Goal: Task Accomplishment & Management: Complete application form

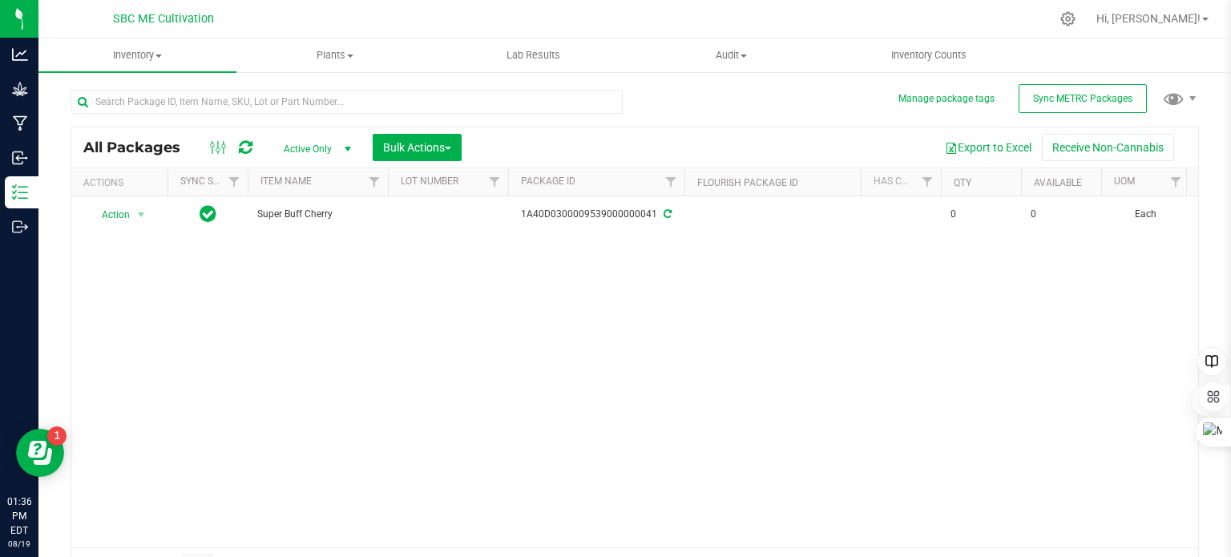
click at [482, 342] on div "Action Action Adjust qty Create package Edit attributes Global inventory Locate…" at bounding box center [634, 371] width 1127 height 351
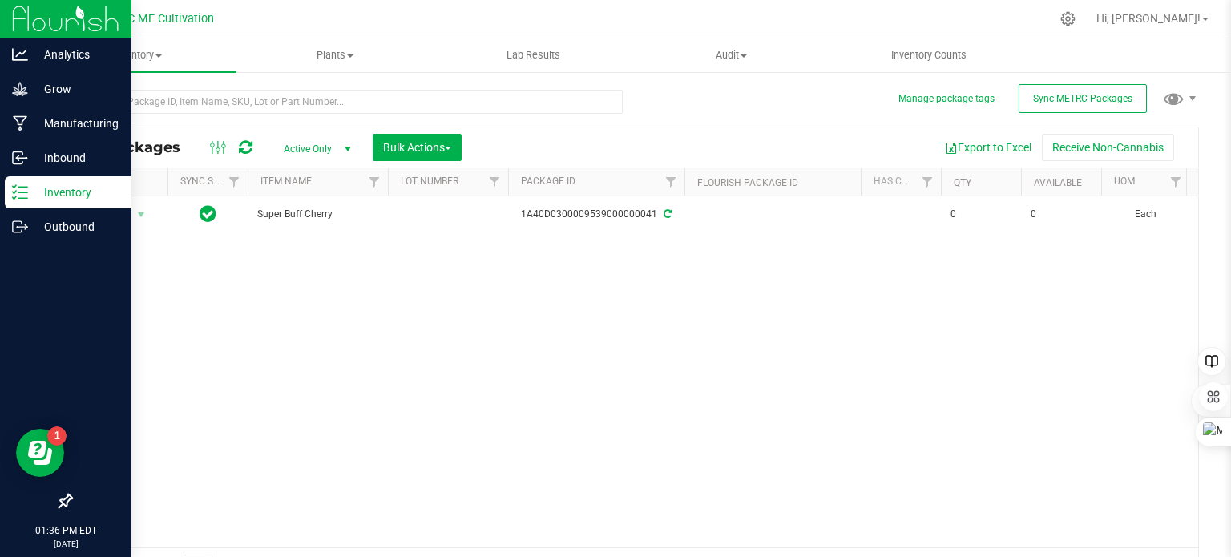
click at [16, 198] on icon at bounding box center [20, 192] width 16 height 16
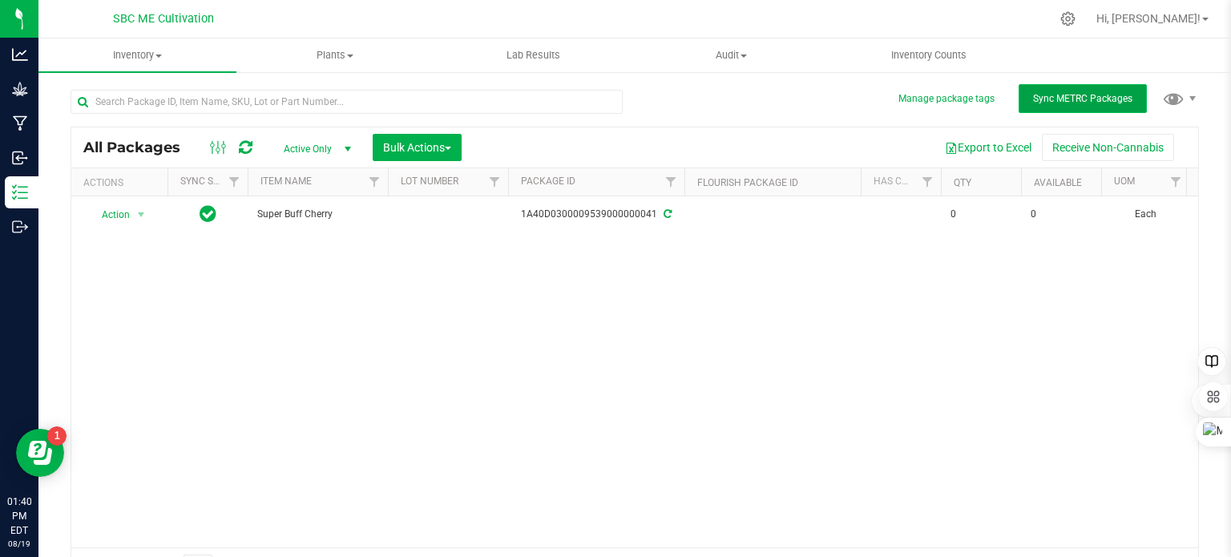
click at [1043, 103] on span "Sync METRC Packages" at bounding box center [1082, 98] width 99 height 11
click at [1080, 97] on span "Sync METRC Packages" at bounding box center [1082, 98] width 99 height 11
click at [397, 384] on div "Action Action Adjust qty Create package Edit attributes Global inventory Locate…" at bounding box center [634, 371] width 1127 height 351
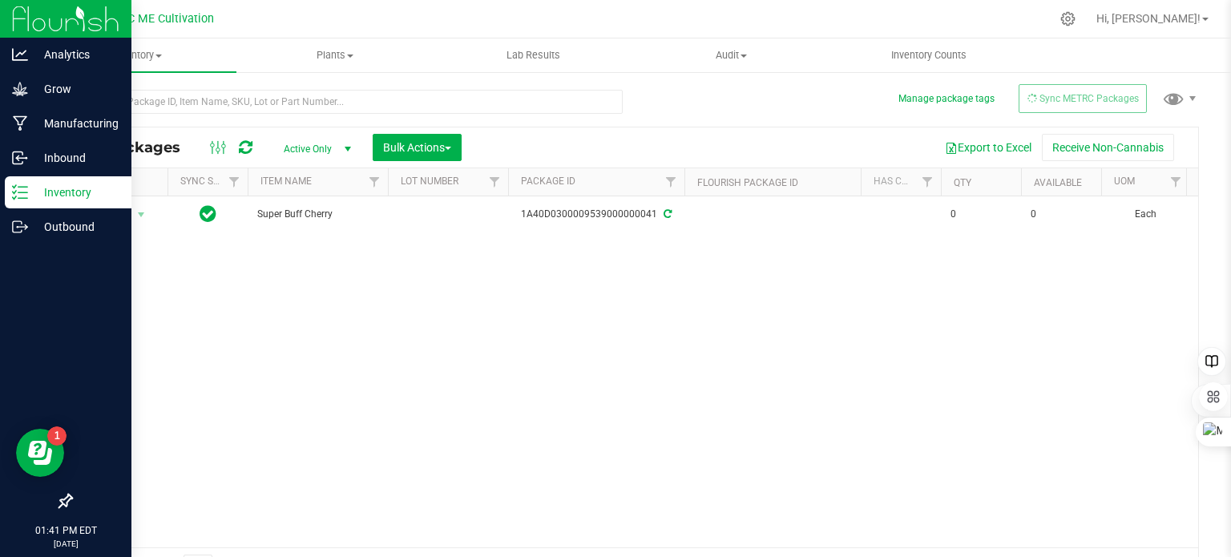
click at [22, 196] on icon at bounding box center [20, 192] width 16 height 16
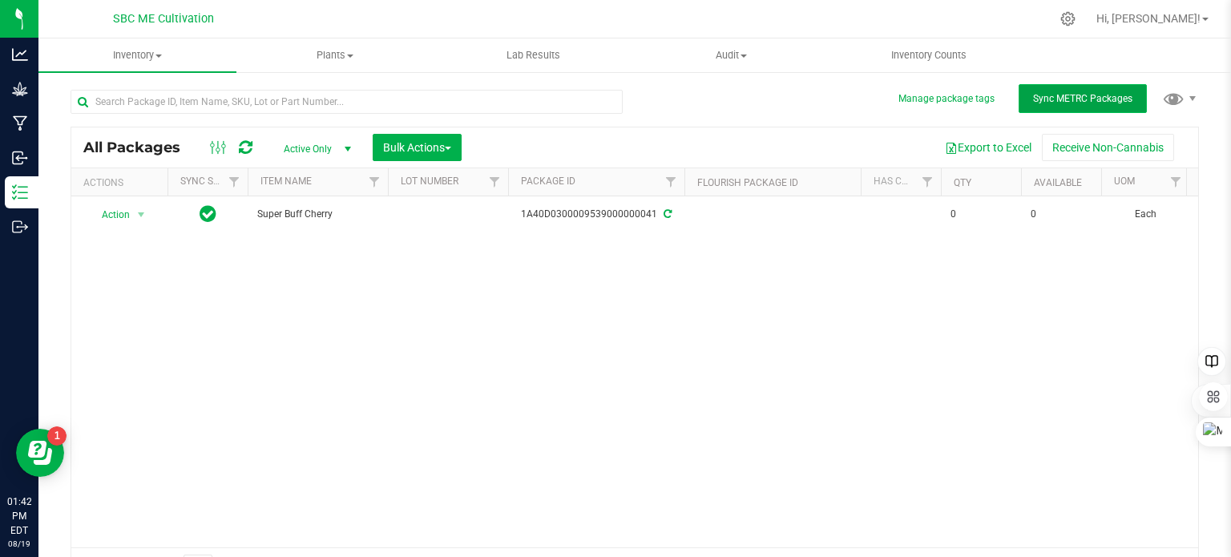
click at [1051, 100] on span "Sync METRC Packages" at bounding box center [1082, 98] width 99 height 11
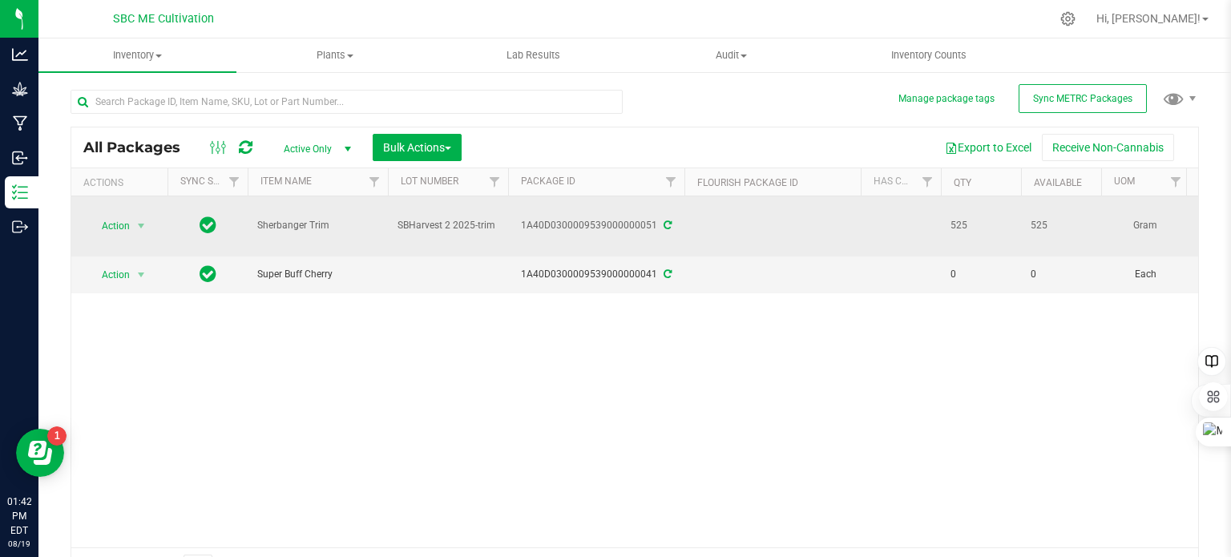
click at [500, 220] on td "SBHarvest 2 2025-trim" at bounding box center [448, 226] width 120 height 60
click at [744, 198] on td at bounding box center [772, 226] width 176 height 60
click at [741, 220] on td at bounding box center [772, 226] width 176 height 60
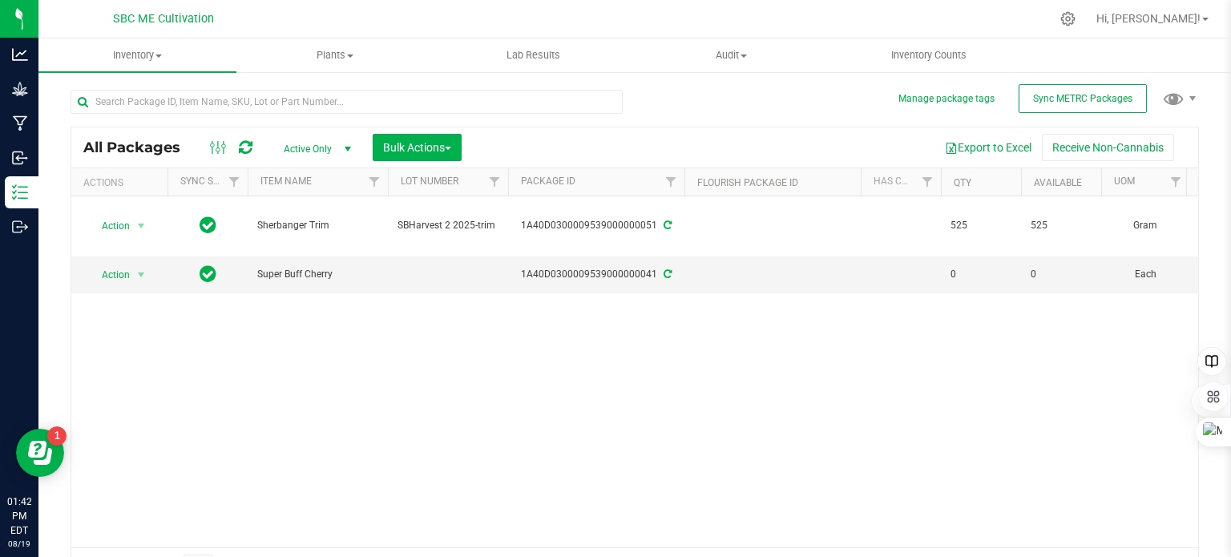
click at [740, 361] on div "Action Action Adjust qty Create package Edit attributes Global inventory Locate…" at bounding box center [634, 371] width 1127 height 351
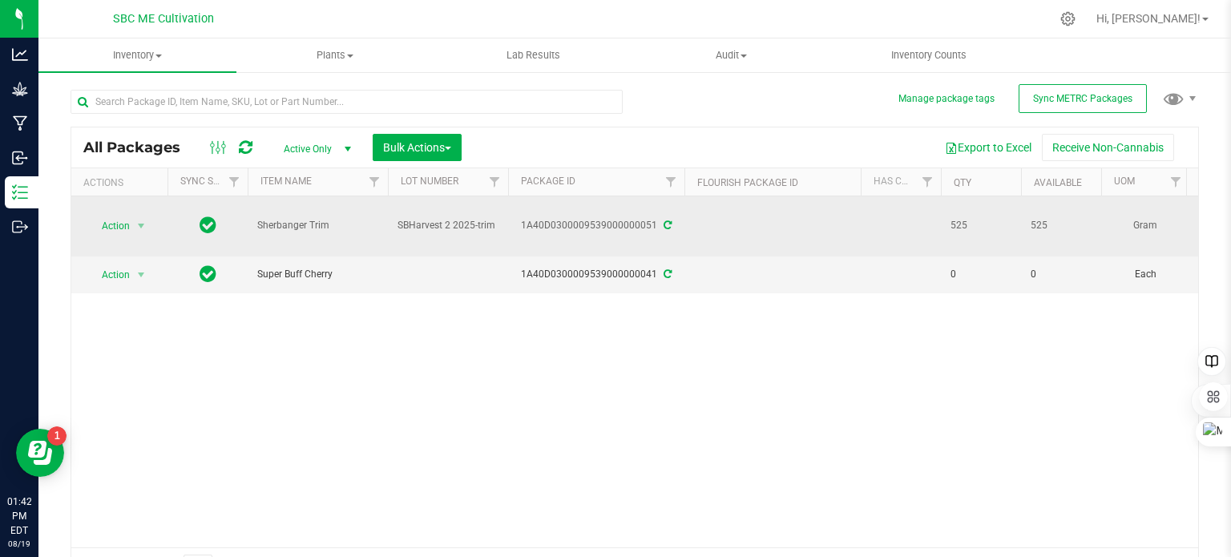
click at [724, 224] on td at bounding box center [772, 226] width 176 height 60
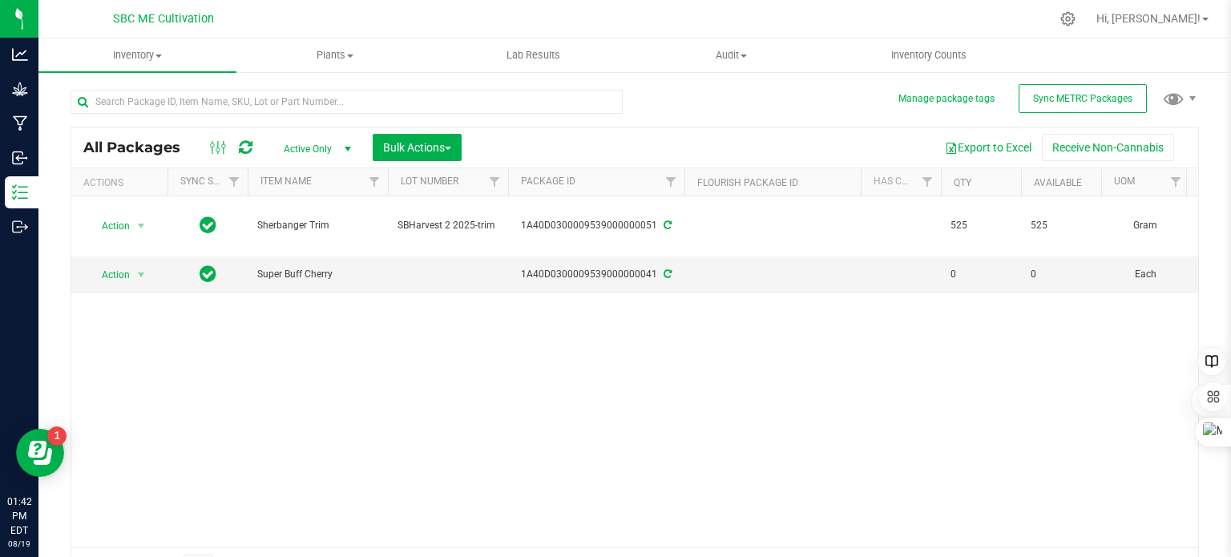
click at [726, 409] on div "Action Action Adjust qty Create package Edit attributes Global inventory Locate…" at bounding box center [634, 371] width 1127 height 351
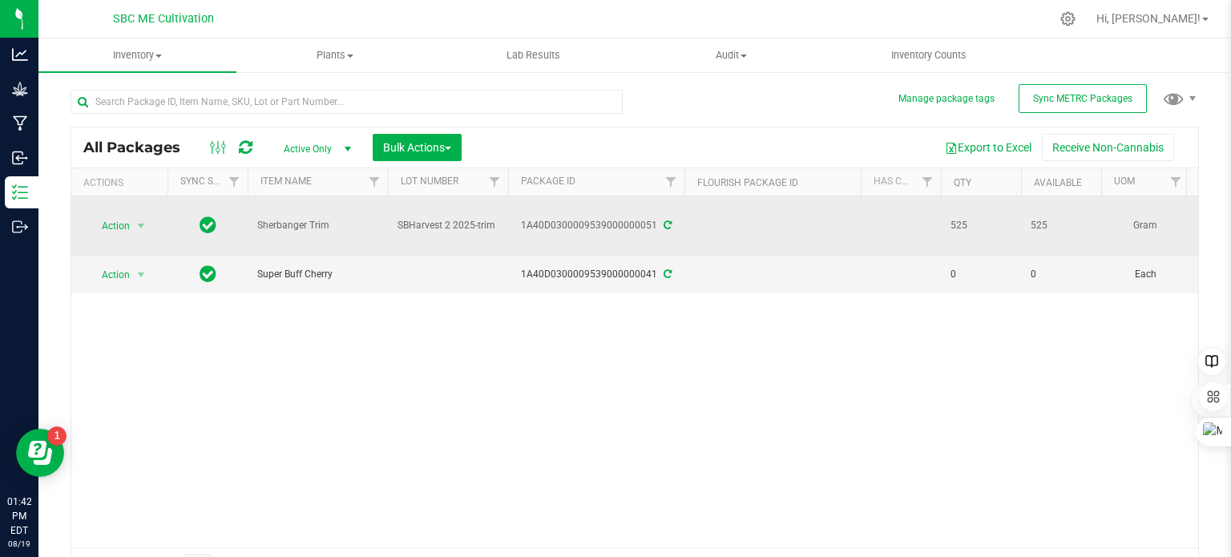
click at [723, 228] on td at bounding box center [772, 226] width 176 height 60
click at [144, 220] on span "select" at bounding box center [141, 226] width 13 height 13
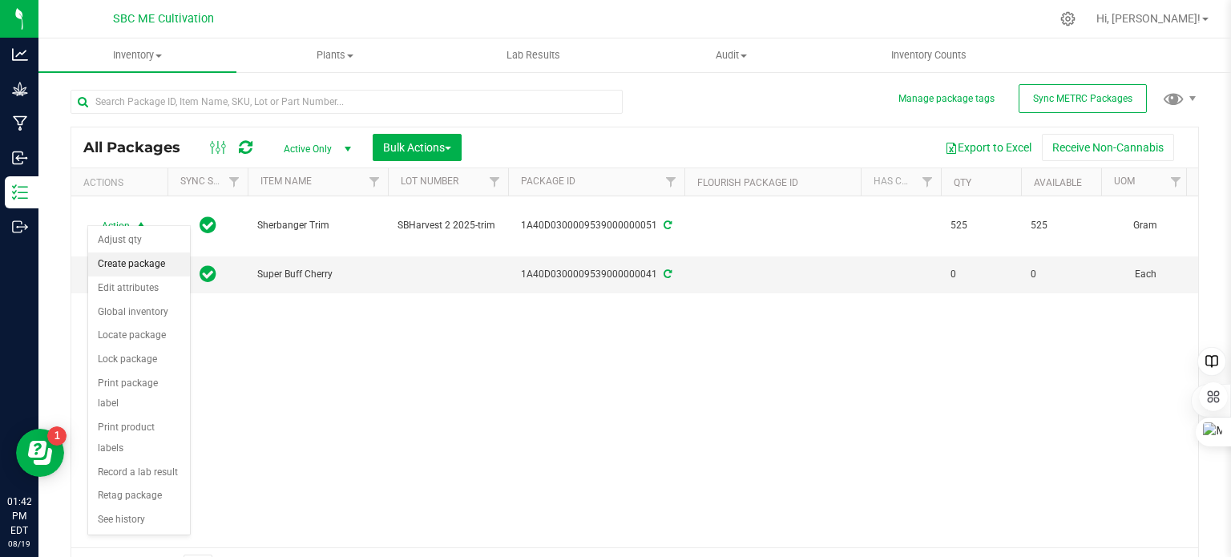
click at [144, 269] on li "Create package" at bounding box center [139, 264] width 102 height 24
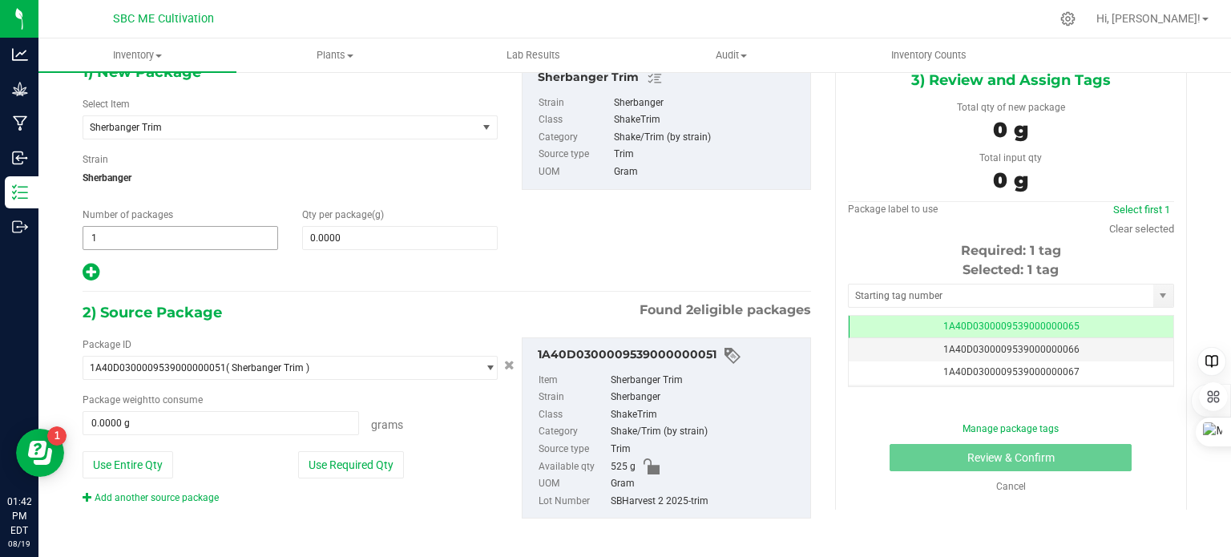
scroll to position [96, 0]
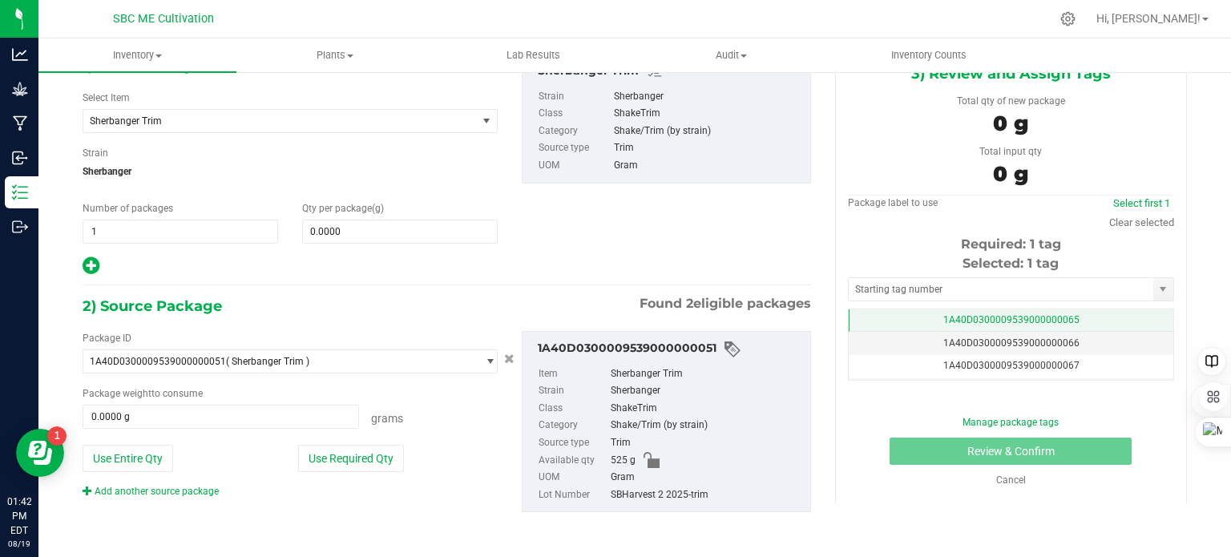
click at [1010, 318] on span "1A40D0300009539000000065" at bounding box center [1011, 319] width 136 height 11
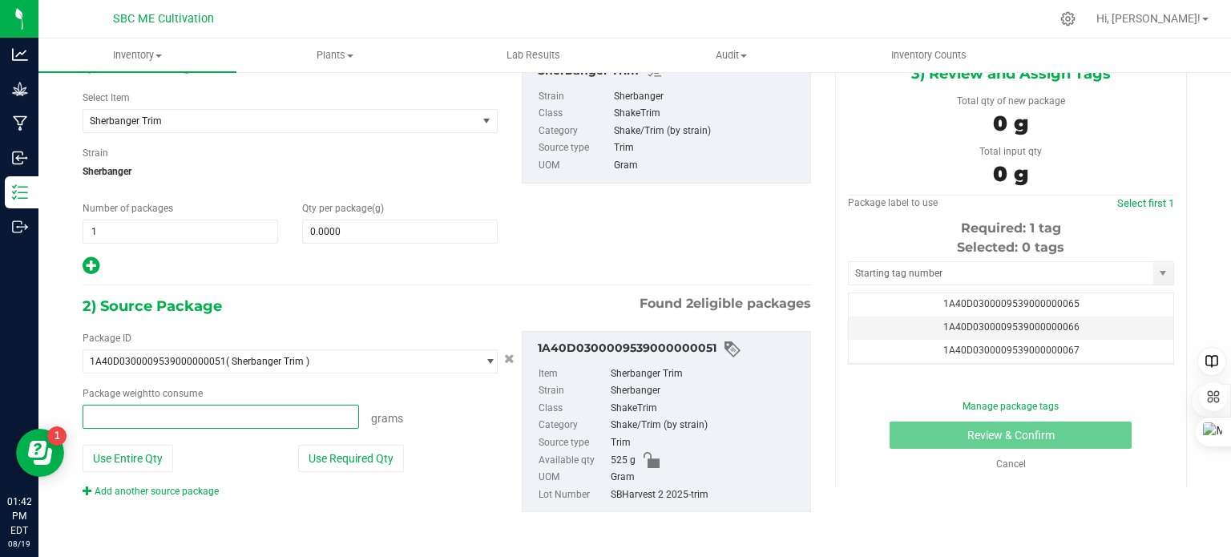
click at [187, 417] on span at bounding box center [221, 417] width 276 height 24
click at [215, 419] on input "text" at bounding box center [220, 417] width 275 height 22
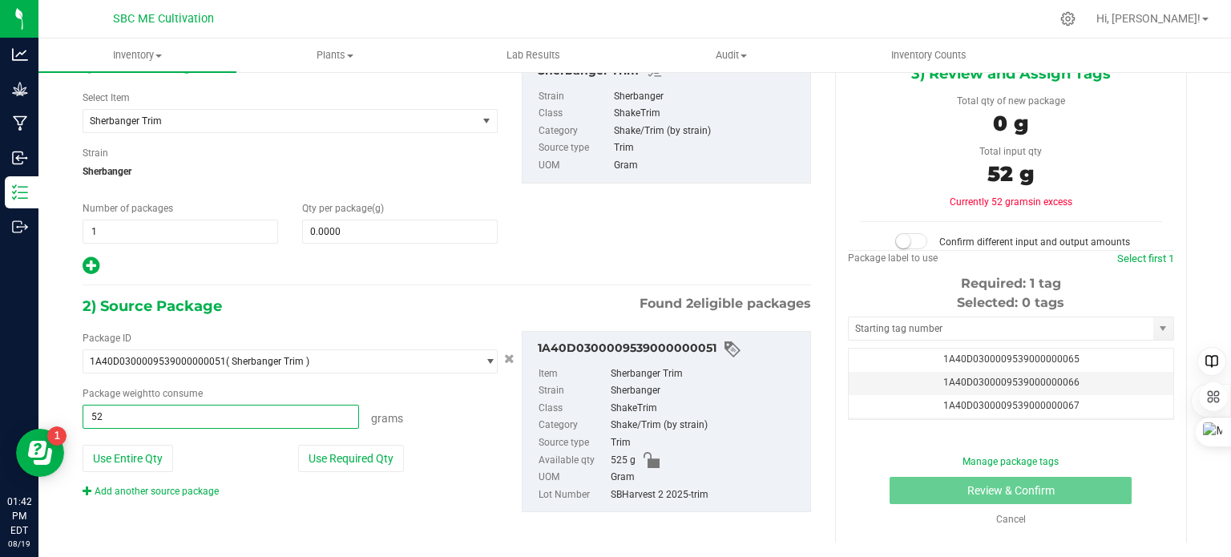
type input "525"
type input "525.0000 g"
click at [341, 285] on div "1) New Package Select Item Sherbanger Trim Acapulco Gold Acapulco Gold Trim Ban…" at bounding box center [447, 296] width 752 height 501
click at [368, 224] on span at bounding box center [400, 232] width 196 height 24
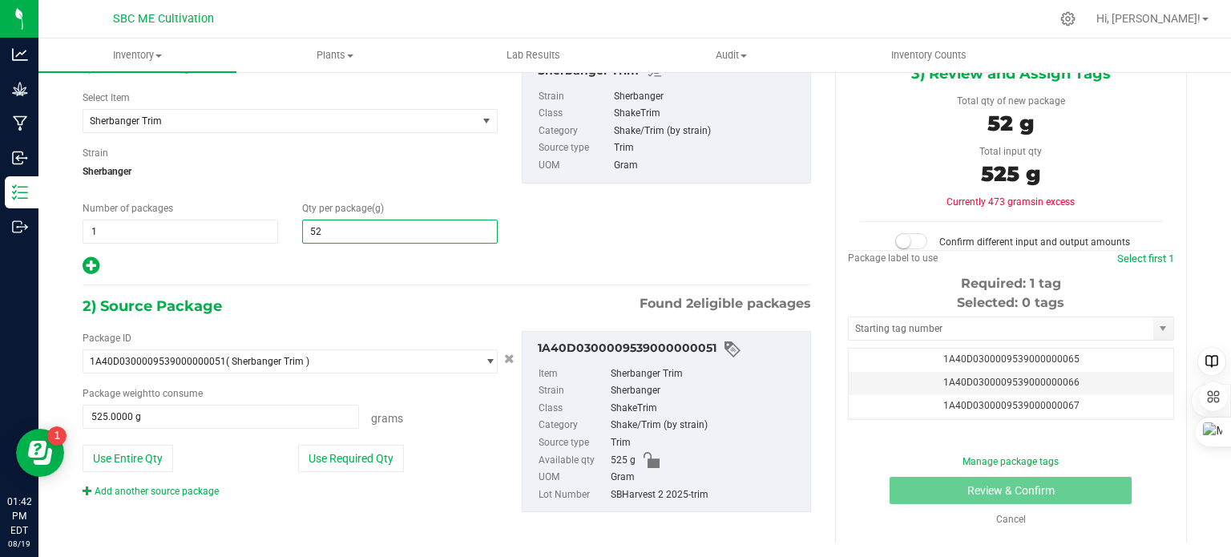
type input "525"
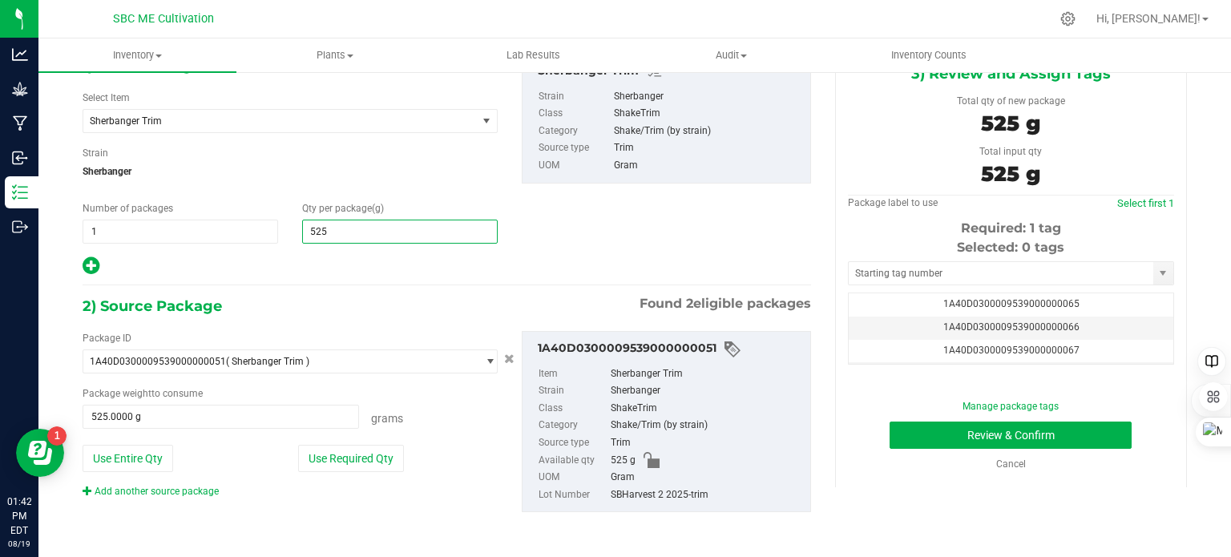
type input "525.0000"
click at [555, 220] on div "1) New Package Select Item Sherbanger Trim Acapulco Gold Acapulco Gold Trim Ban…" at bounding box center [447, 165] width 752 height 223
click at [1049, 304] on span "1A40D0300009539000000065" at bounding box center [1011, 303] width 136 height 11
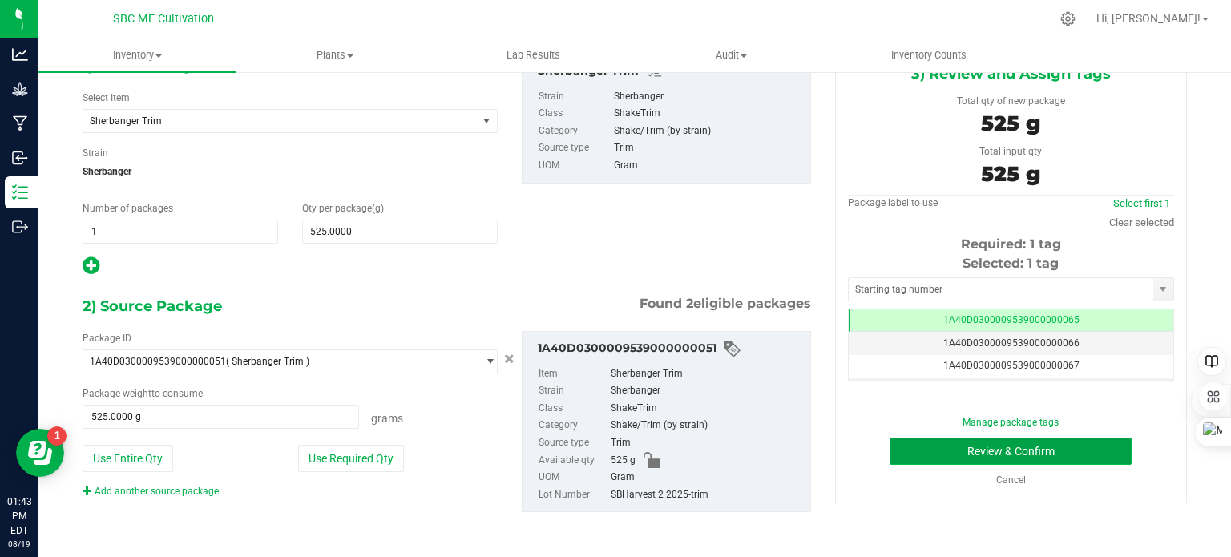
click at [1047, 450] on button "Review & Confirm" at bounding box center [1011, 451] width 242 height 27
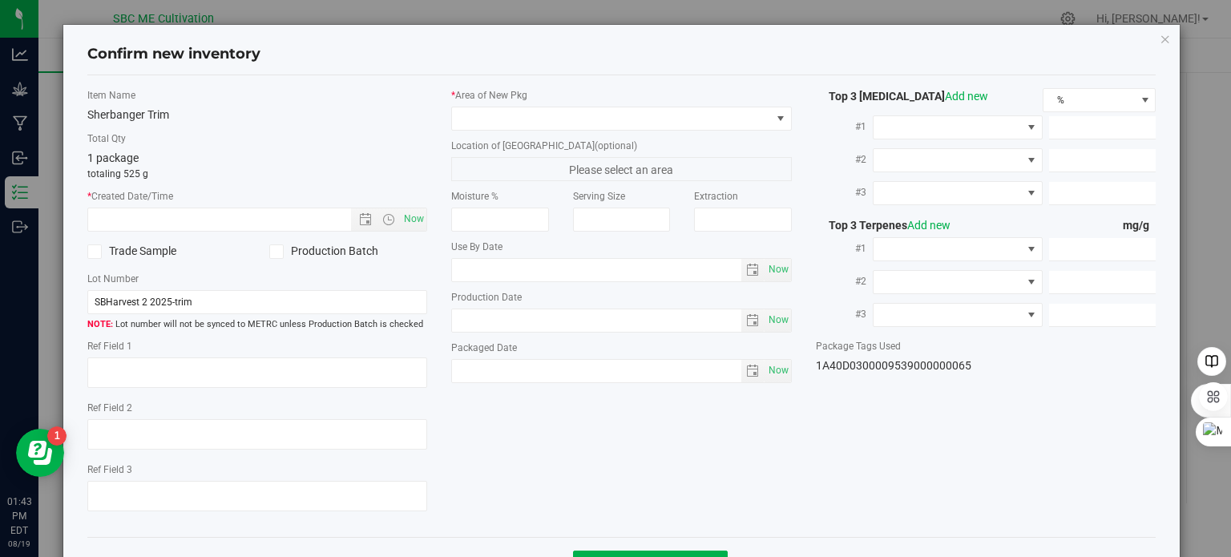
type input "[DATE]"
click at [410, 220] on span "Now" at bounding box center [414, 219] width 27 height 23
type input "[DATE] 1:43 PM"
click at [279, 253] on span at bounding box center [276, 251] width 14 height 14
click at [0, 0] on input "Production Batch" at bounding box center [0, 0] width 0 height 0
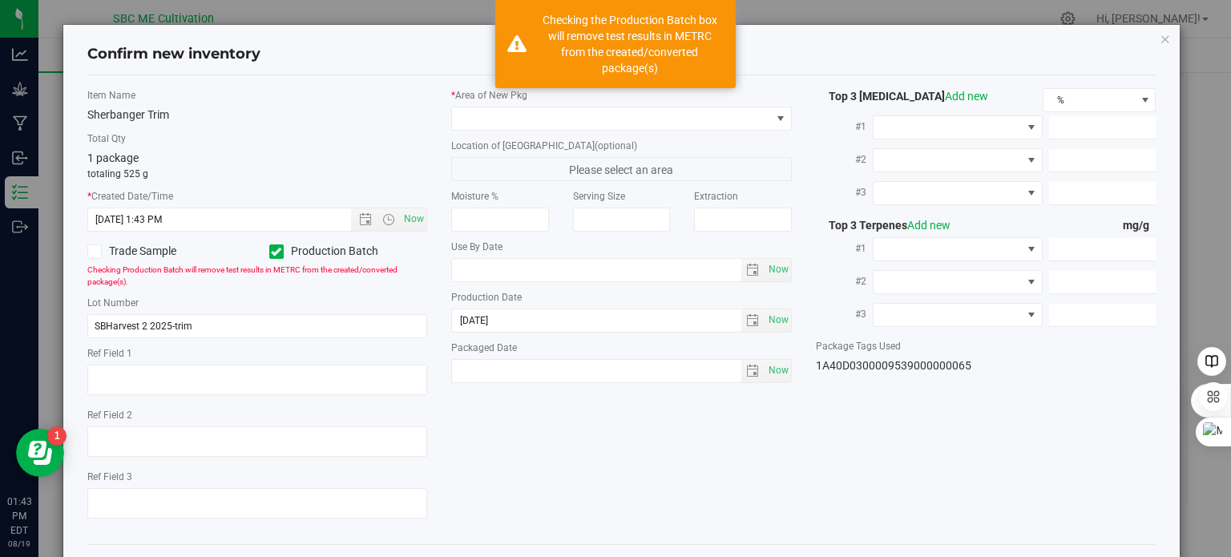
click at [331, 127] on div "Item Name Sherbanger Trim Total Qty 1 package totaling 525 g * Created Date/Tim…" at bounding box center [257, 309] width 365 height 443
click at [492, 117] on span at bounding box center [611, 118] width 319 height 22
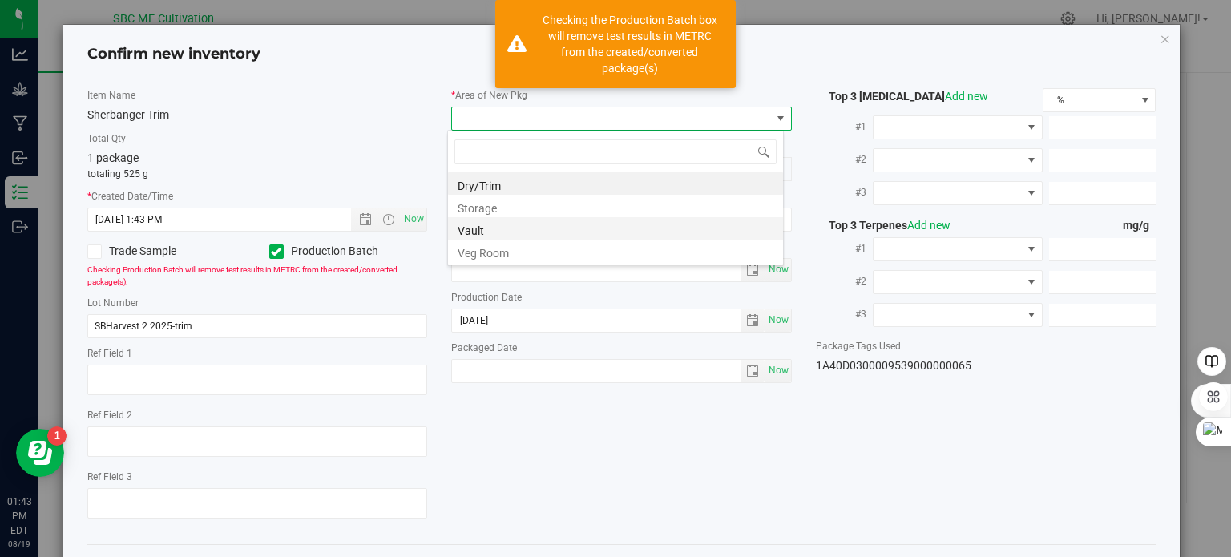
click at [502, 224] on li "Vault" at bounding box center [615, 228] width 335 height 22
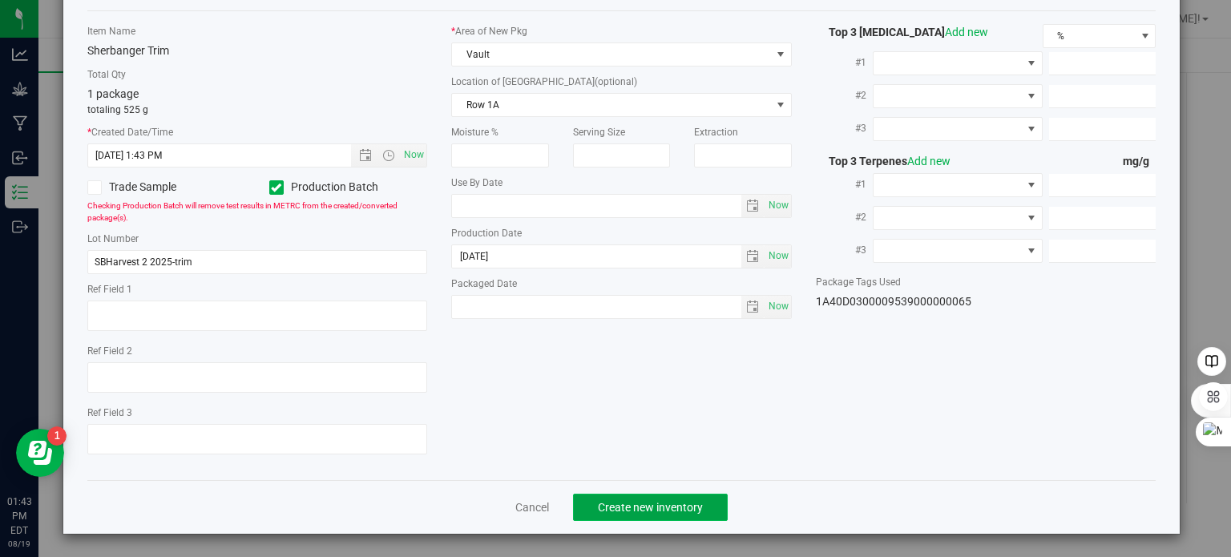
click at [681, 501] on span "Create new inventory" at bounding box center [650, 507] width 105 height 13
